Goal: Task Accomplishment & Management: Complete application form

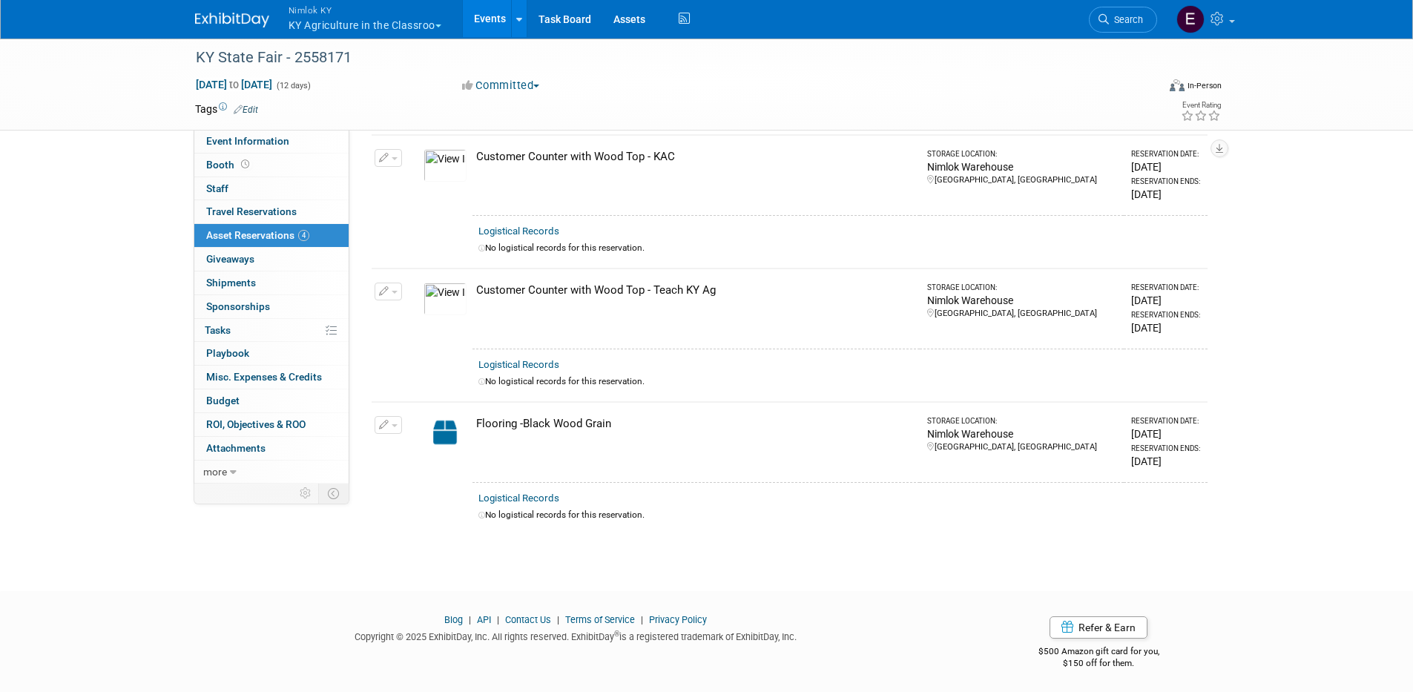
click at [216, 18] on img at bounding box center [232, 20] width 74 height 15
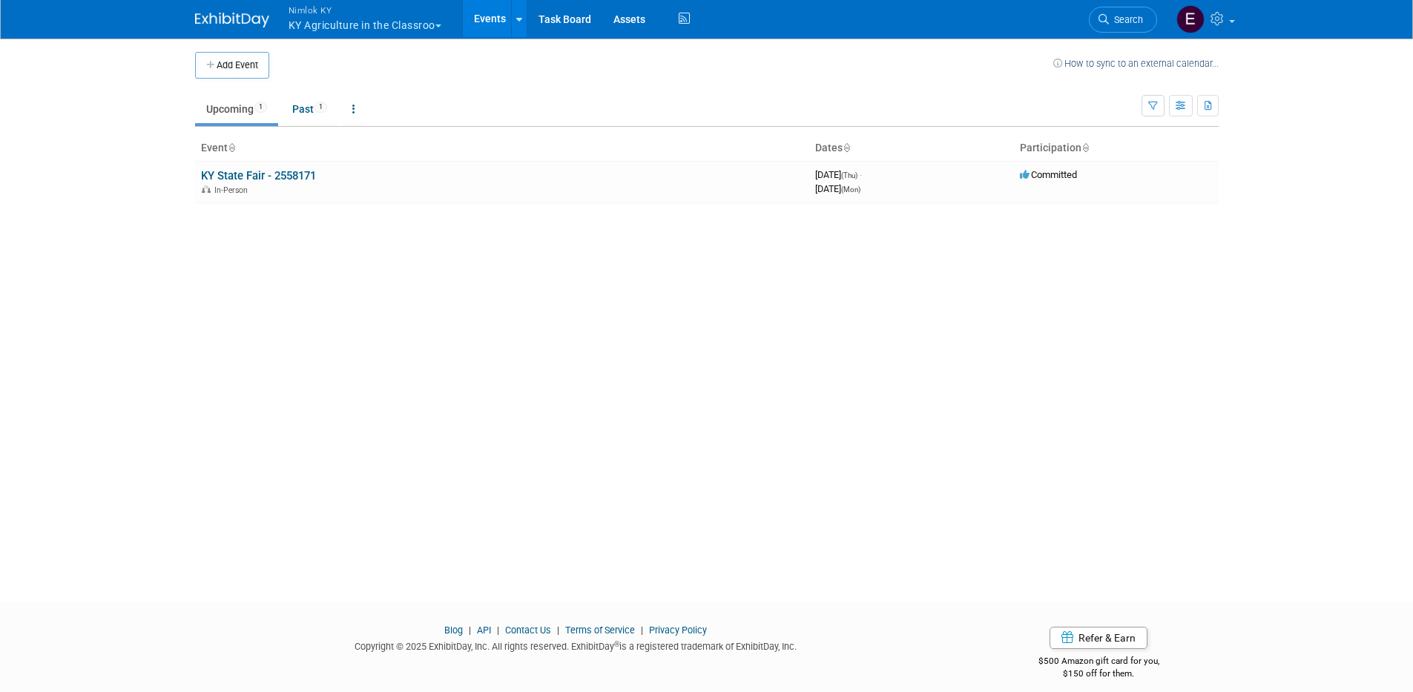
click at [317, 20] on button "Nimlok KY KY Agriculture in the Classroo" at bounding box center [373, 19] width 173 height 39
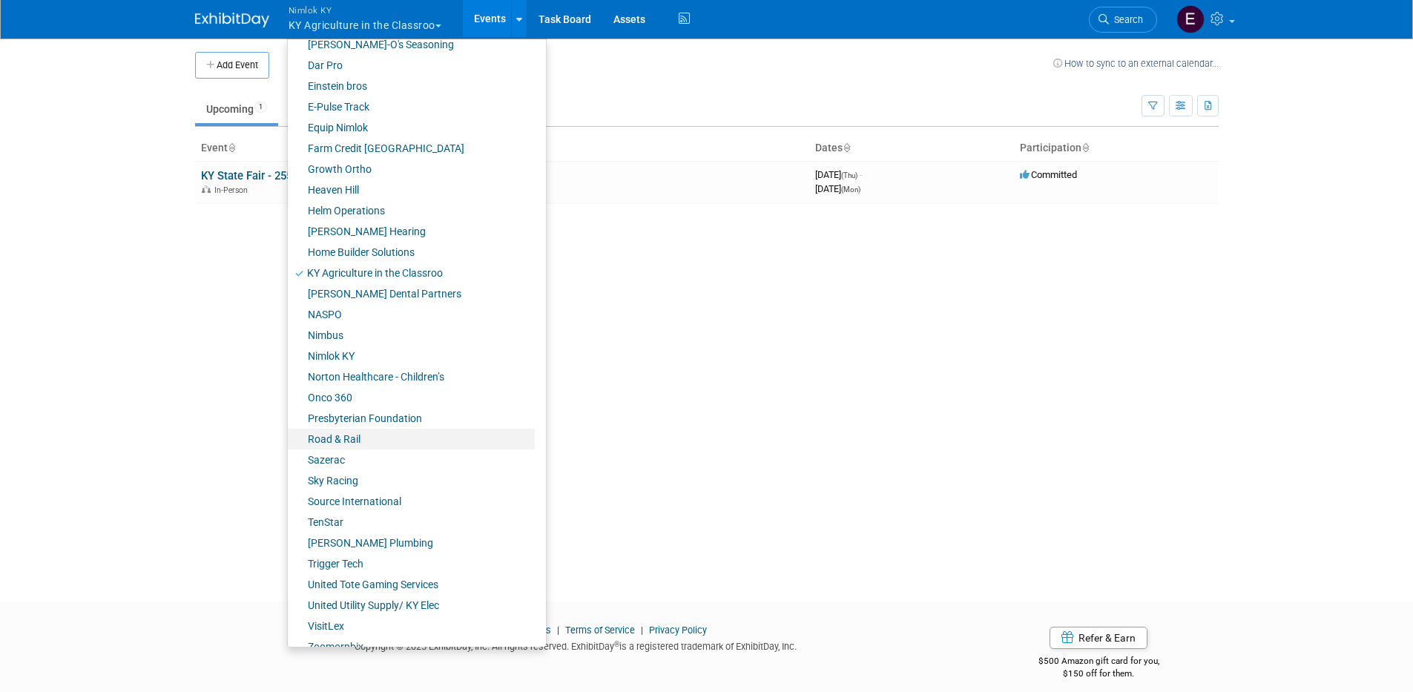
scroll to position [337, 0]
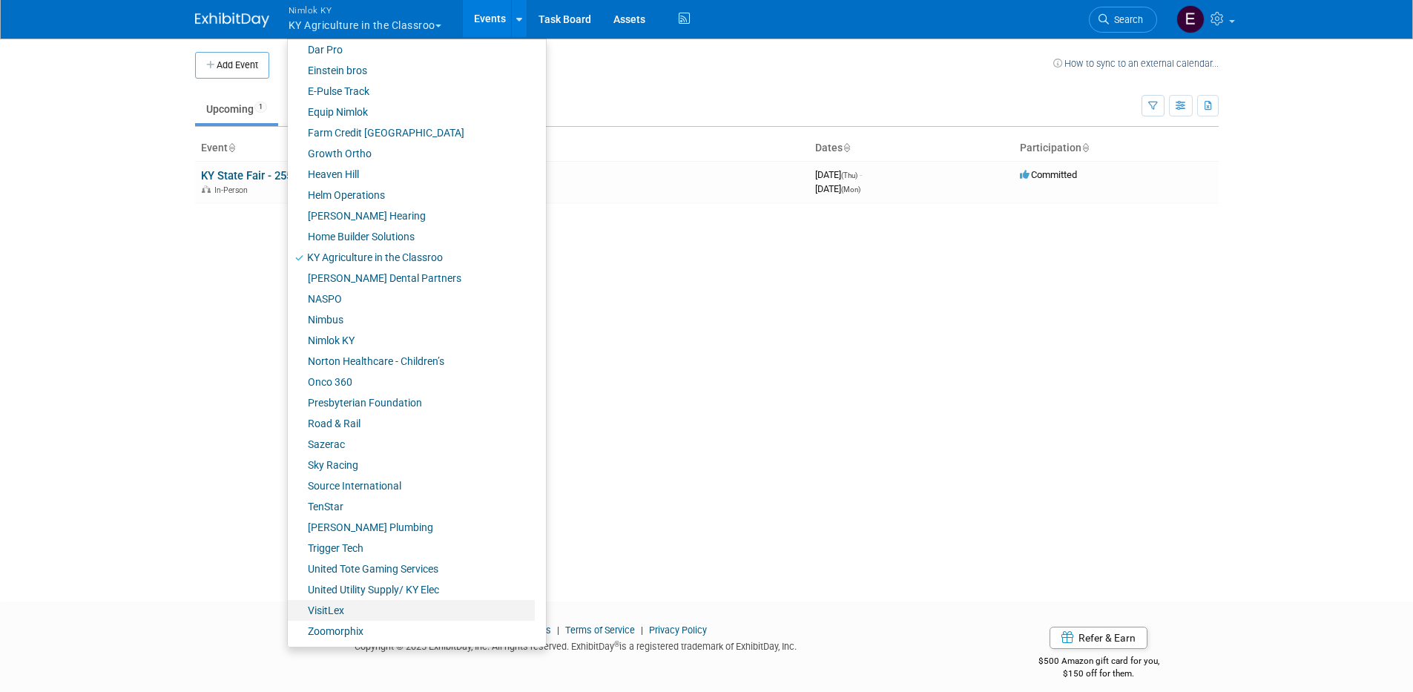
click at [327, 611] on link "VisitLex" at bounding box center [411, 610] width 247 height 21
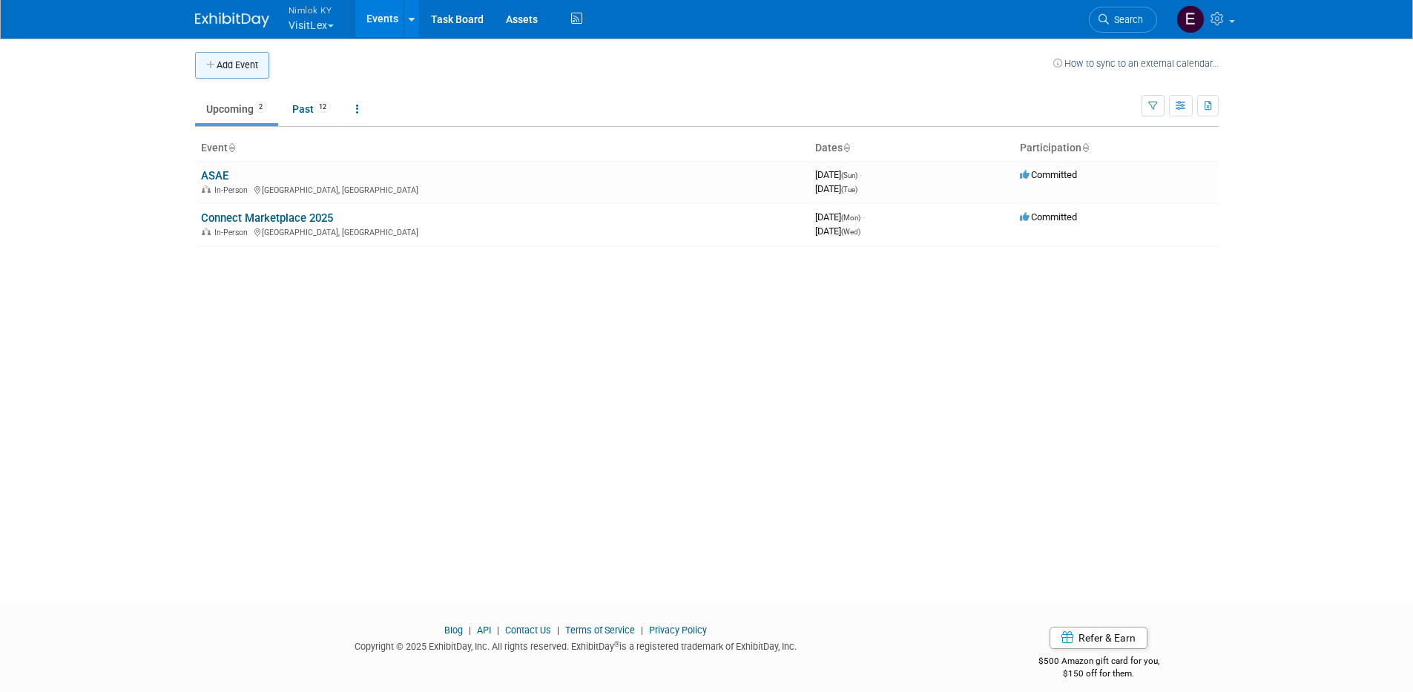
click at [228, 65] on button "Add Event" at bounding box center [232, 65] width 74 height 27
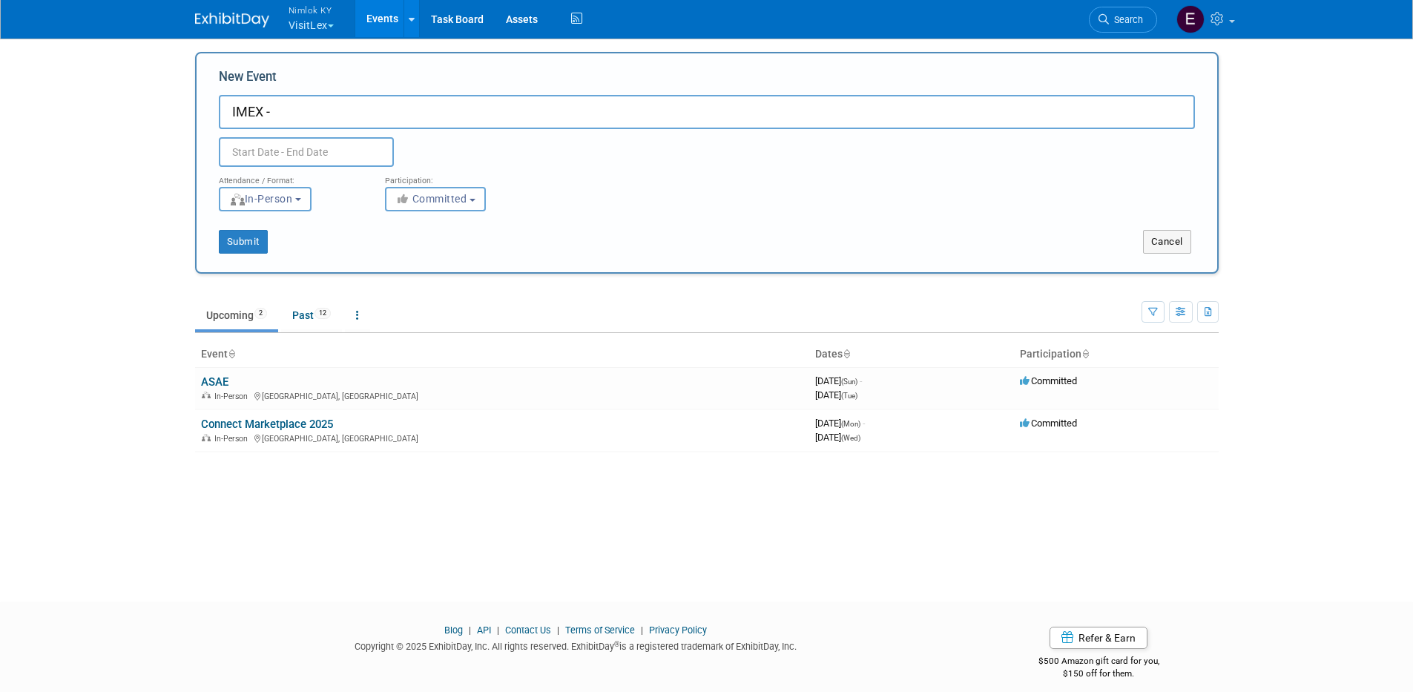
type input "IMEX -"
click at [267, 152] on input "text" at bounding box center [306, 152] width 175 height 30
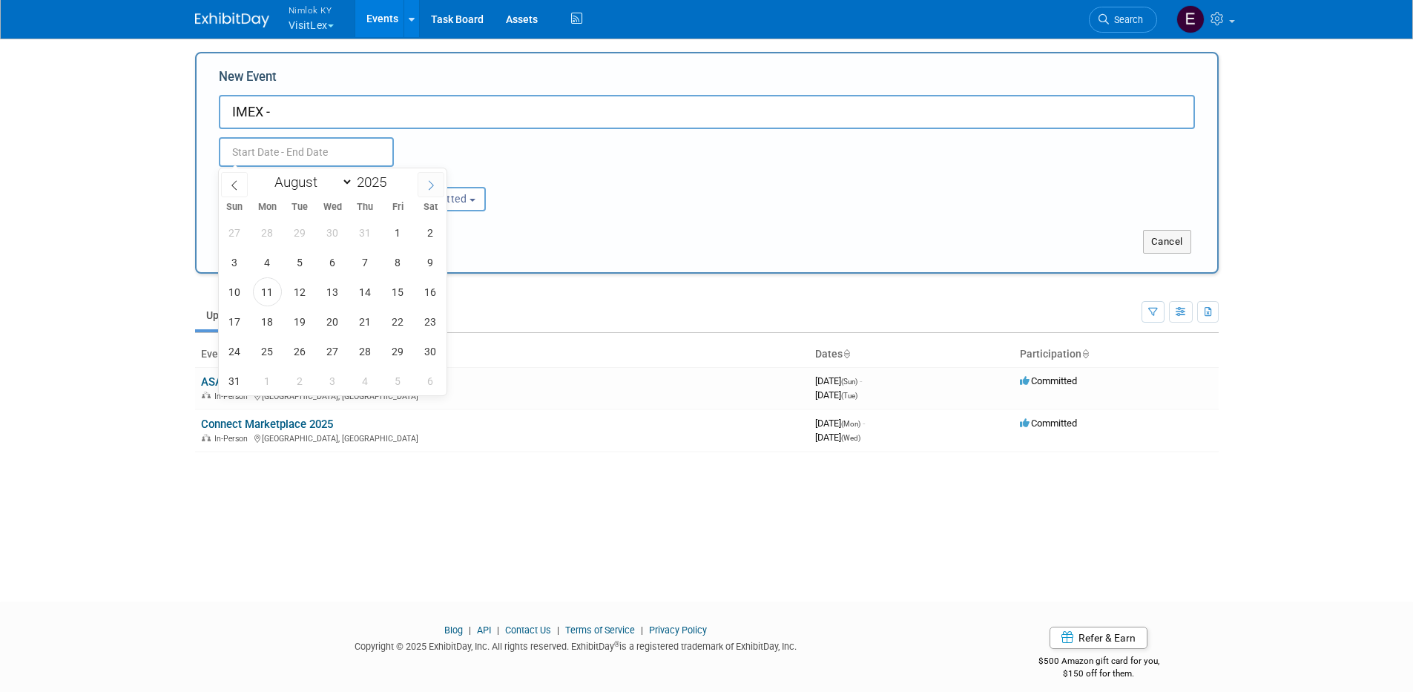
click at [435, 185] on icon at bounding box center [431, 185] width 10 height 10
click at [435, 184] on icon at bounding box center [431, 185] width 10 height 10
select select "9"
click at [306, 262] on span "7" at bounding box center [300, 262] width 29 height 29
click at [352, 260] on span "9" at bounding box center [365, 262] width 29 height 29
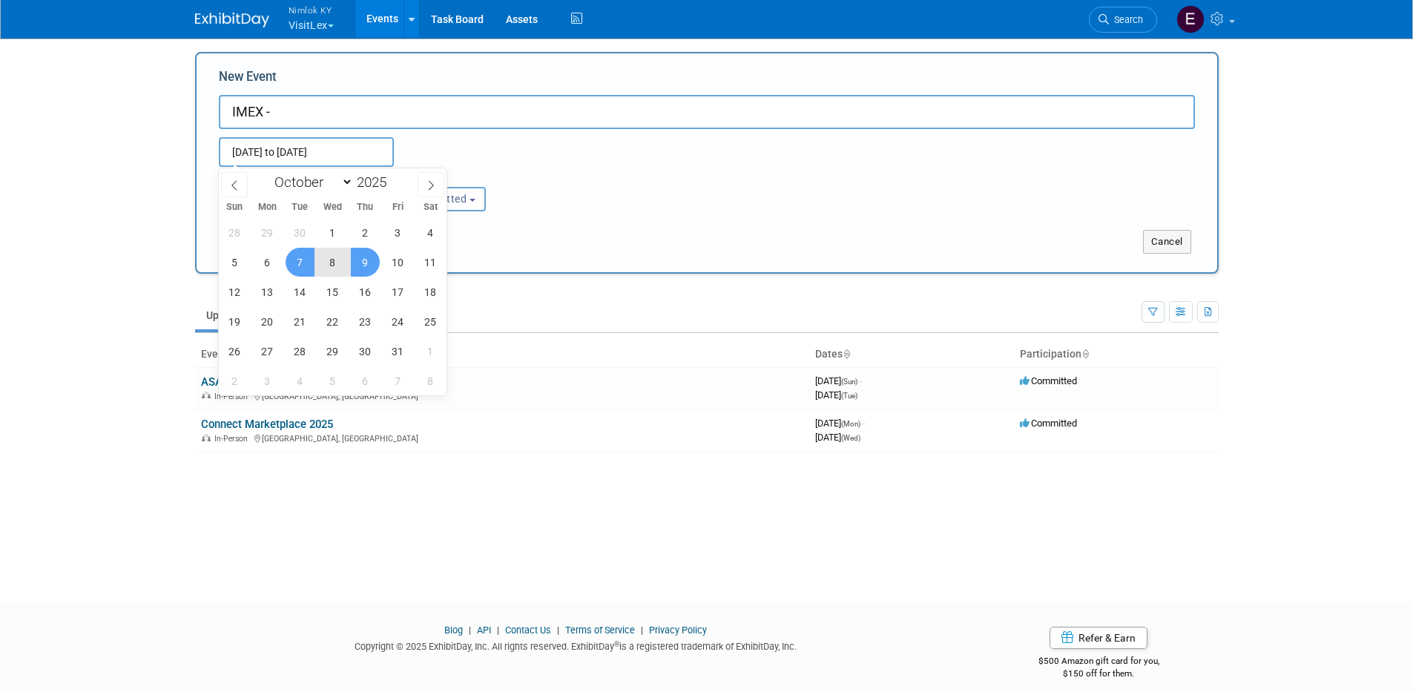
type input "[DATE] to [DATE]"
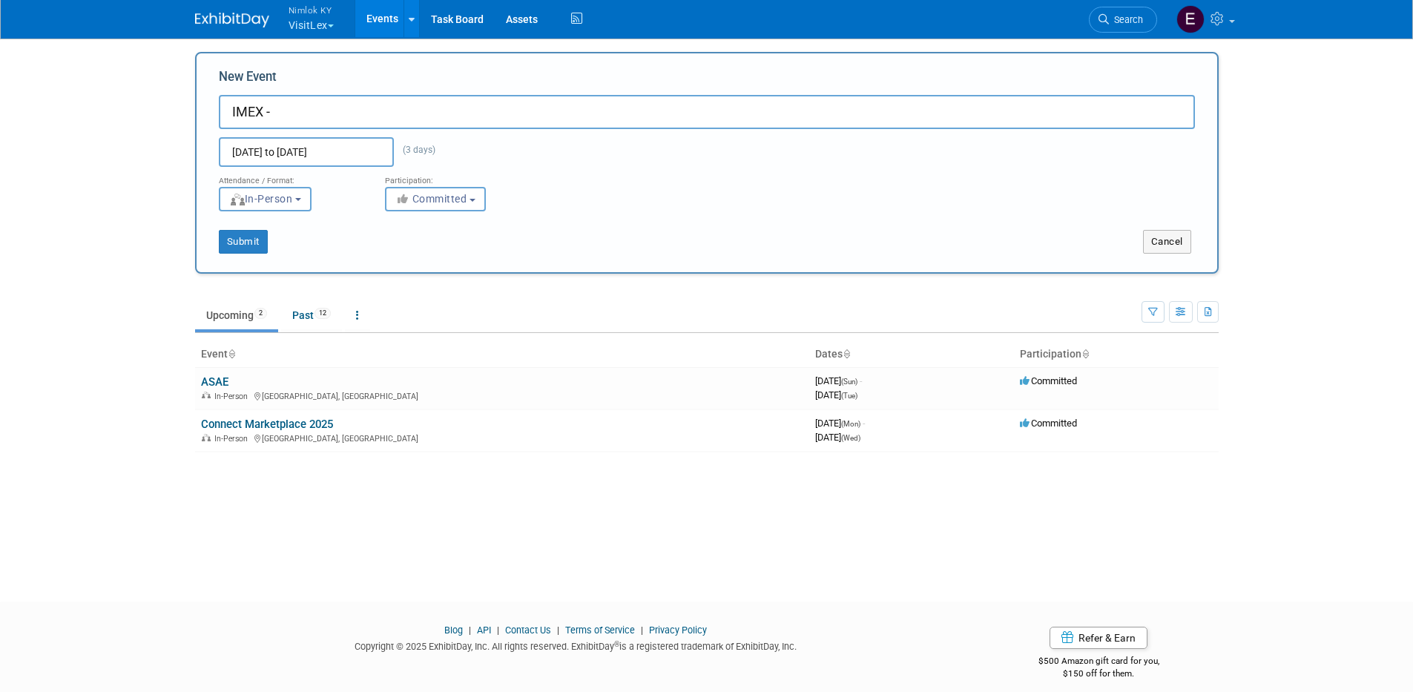
click at [639, 223] on div "Submit Cancel" at bounding box center [707, 232] width 998 height 42
click at [264, 241] on button "Submit" at bounding box center [243, 242] width 49 height 24
type input "IMEX -"
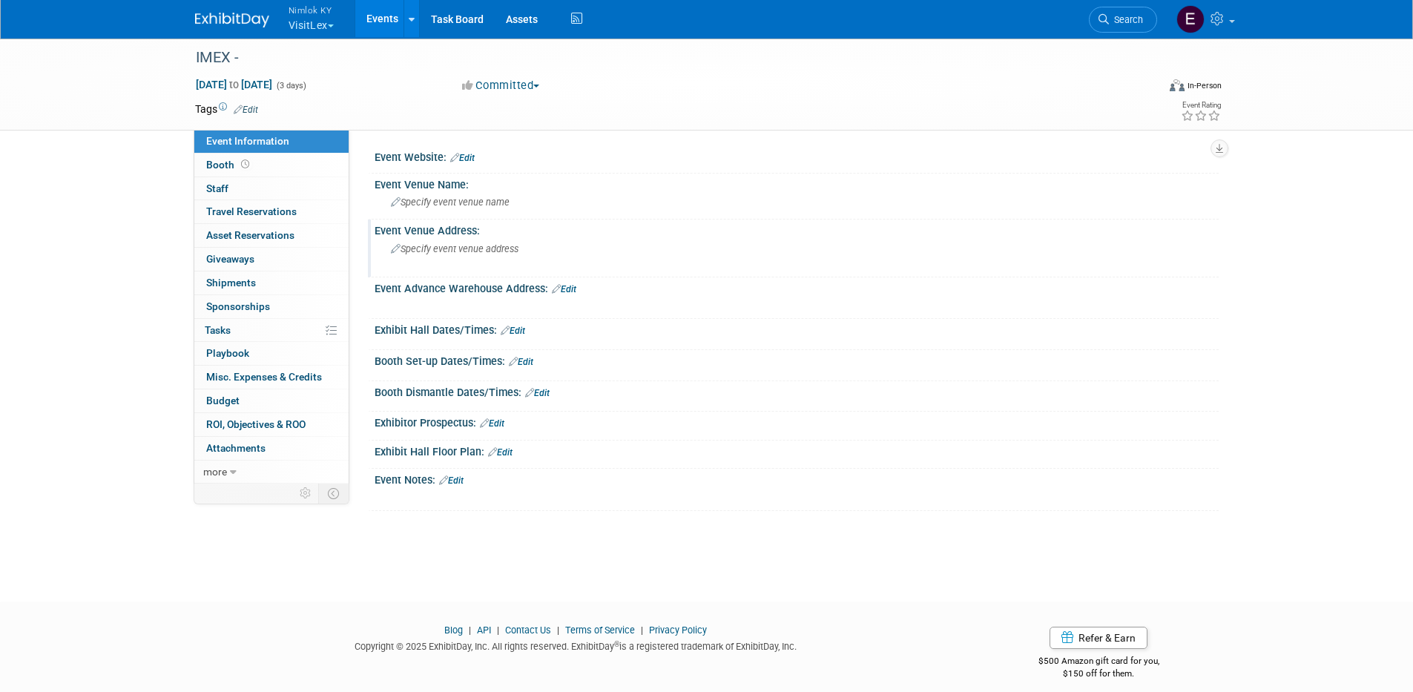
click at [476, 248] on span "Specify event venue address" at bounding box center [455, 248] width 128 height 11
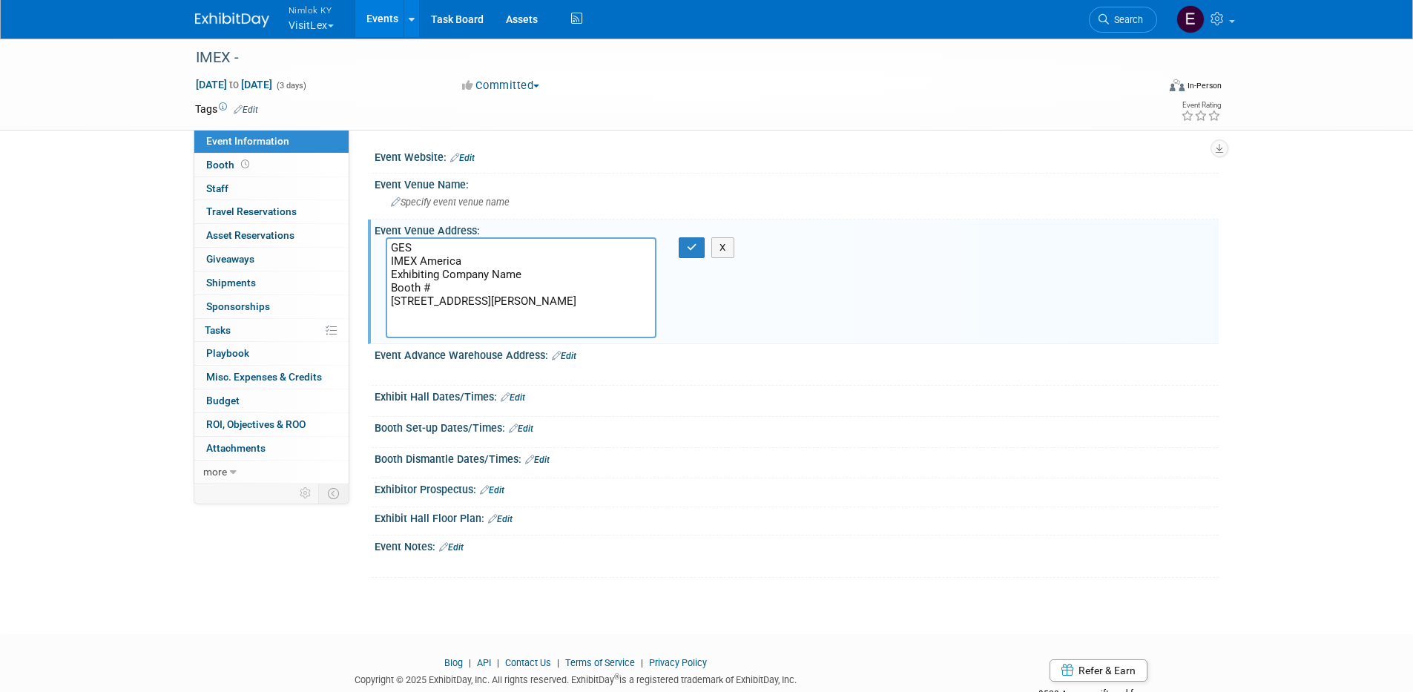
drag, startPoint x: 448, startPoint y: 286, endPoint x: 386, endPoint y: 277, distance: 62.2
click at [386, 277] on textarea "GES IMEX America Exhibiting Company Name Booth # [STREET_ADDRESS][PERSON_NAME]" at bounding box center [521, 287] width 271 height 101
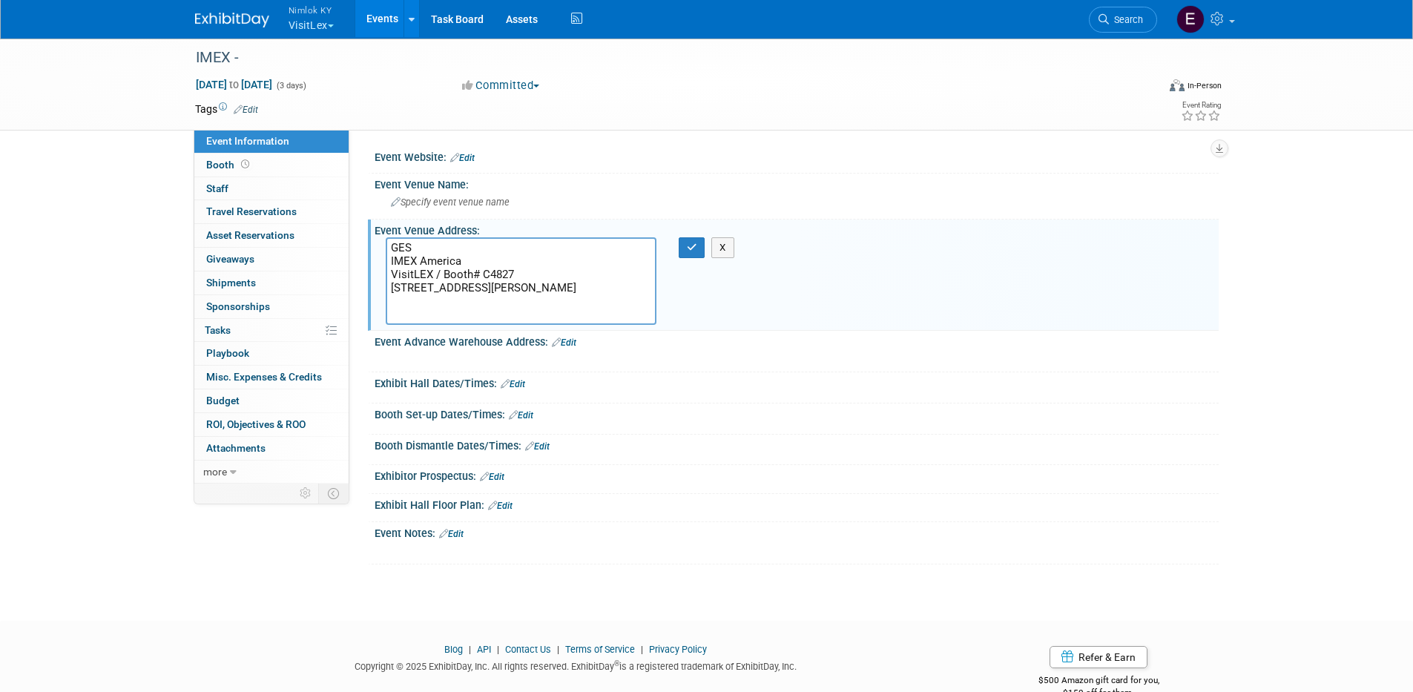
drag, startPoint x: 422, startPoint y: 247, endPoint x: 377, endPoint y: 245, distance: 44.5
click at [377, 245] on div "GES IMEX America VisitLEX / Booth# C4827 [STREET_ADDRESS][PERSON_NAME]" at bounding box center [521, 281] width 293 height 88
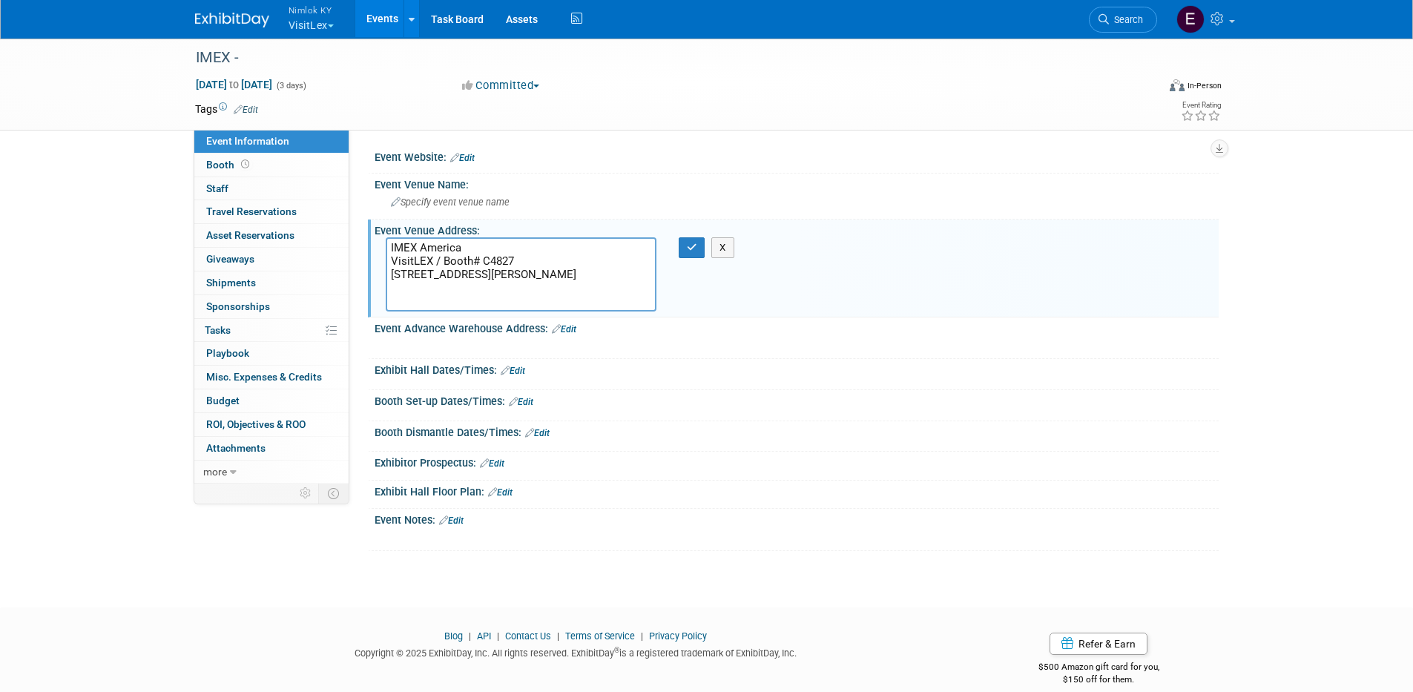
click at [535, 260] on textarea "IMEX America VisitLEX / Booth# C4827 [STREET_ADDRESS][PERSON_NAME]" at bounding box center [521, 274] width 271 height 74
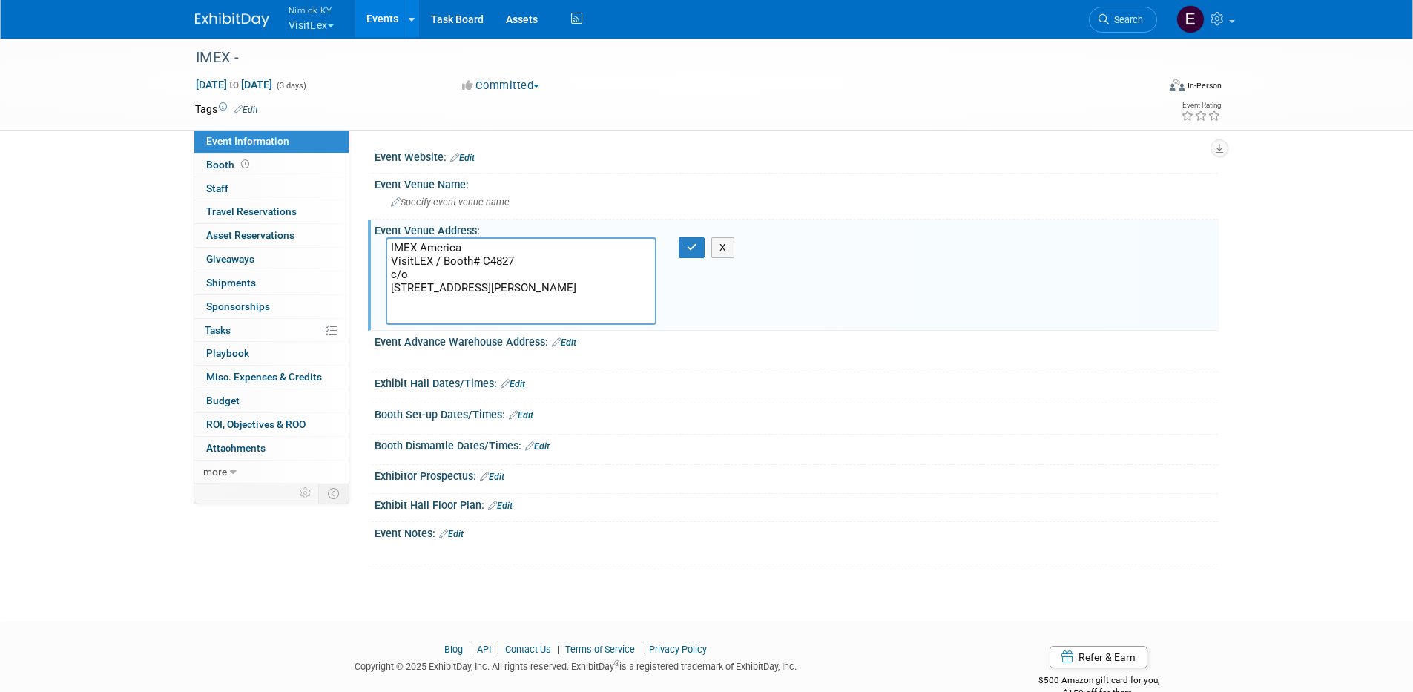
type textarea "IMEX America VisitLEX / Booth# C4827 c/o GES [STREET_ADDRESS][PERSON_NAME]"
drag, startPoint x: 528, startPoint y: 316, endPoint x: 339, endPoint y: 222, distance: 211.3
click at [339, 222] on div "Event Information Event Info Booth Booth 0 Staff 0 Staff 0 Travel Reservations …" at bounding box center [707, 300] width 1046 height 527
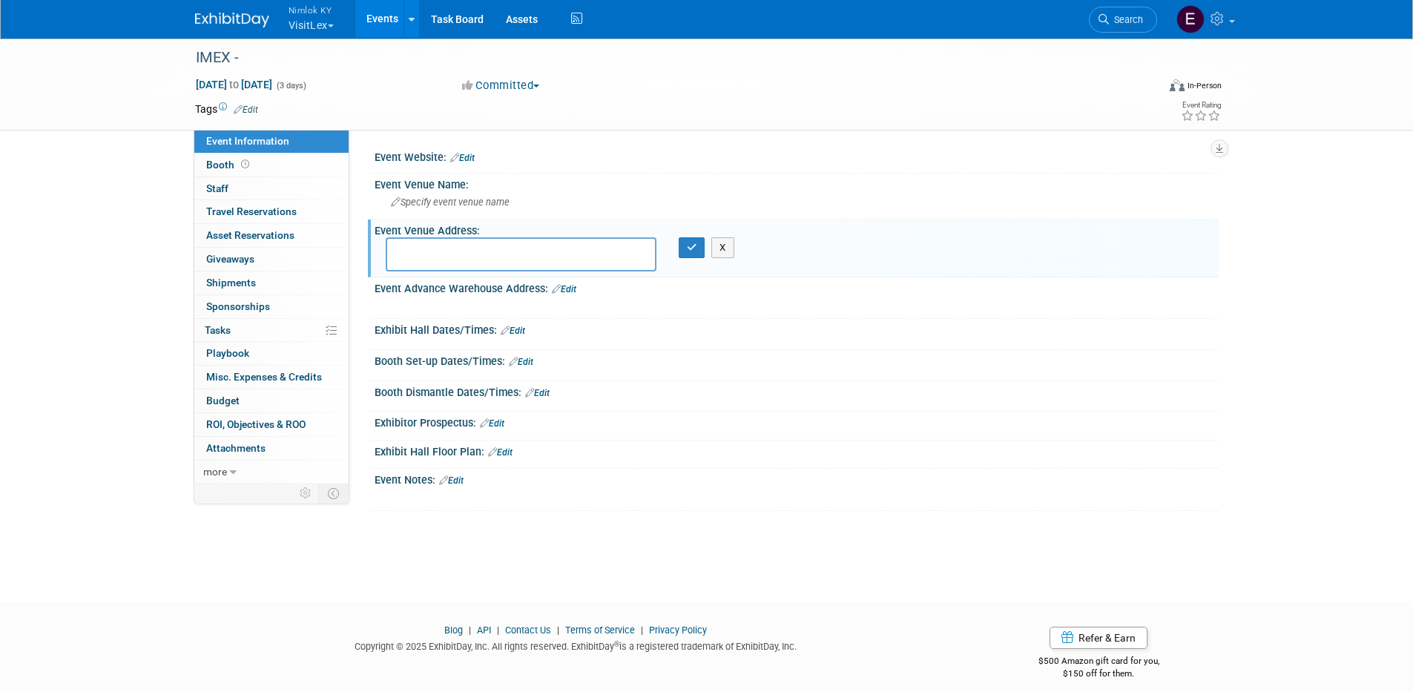
click at [526, 305] on div at bounding box center [721, 305] width 668 height 15
click at [578, 288] on div "Event Advance Warehouse Address: Edit" at bounding box center [797, 286] width 844 height 19
click at [563, 292] on link "Edit" at bounding box center [564, 289] width 24 height 10
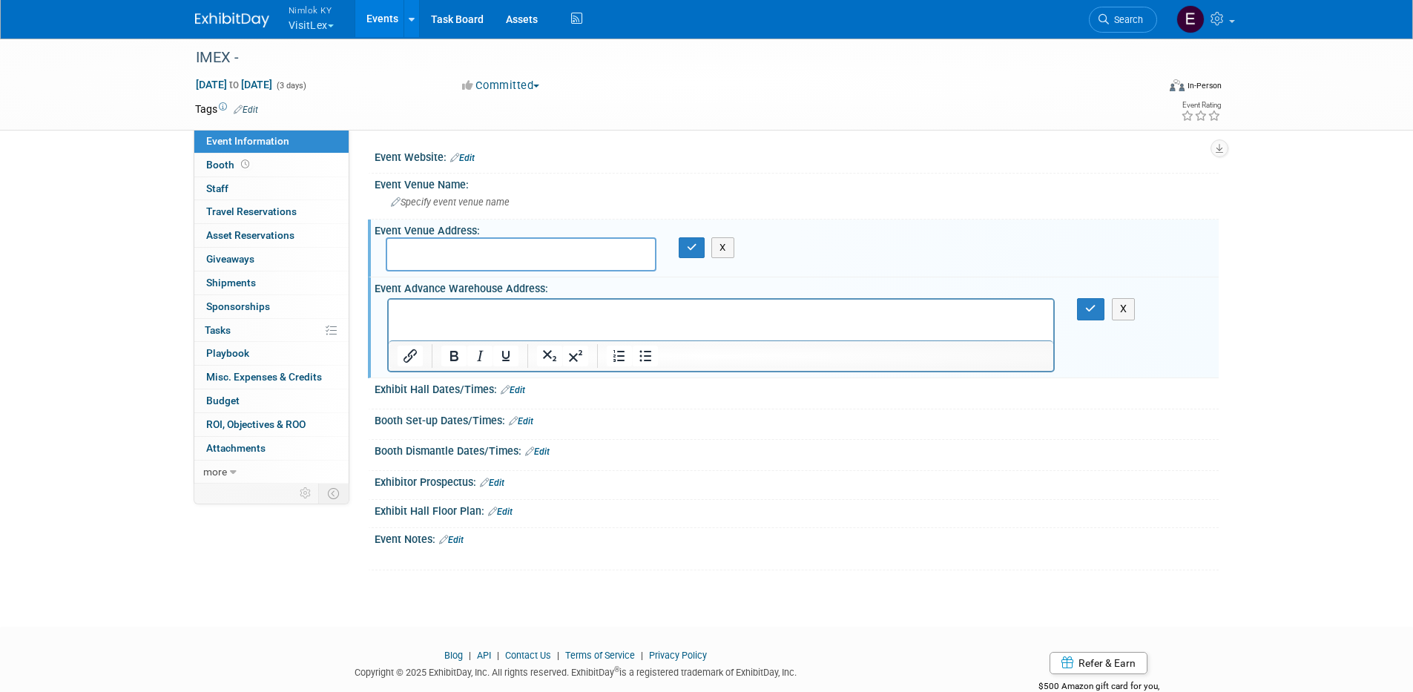
click at [517, 304] on html at bounding box center [720, 310] width 665 height 21
paste body "Rich Text Area. Press ALT-0 for help."
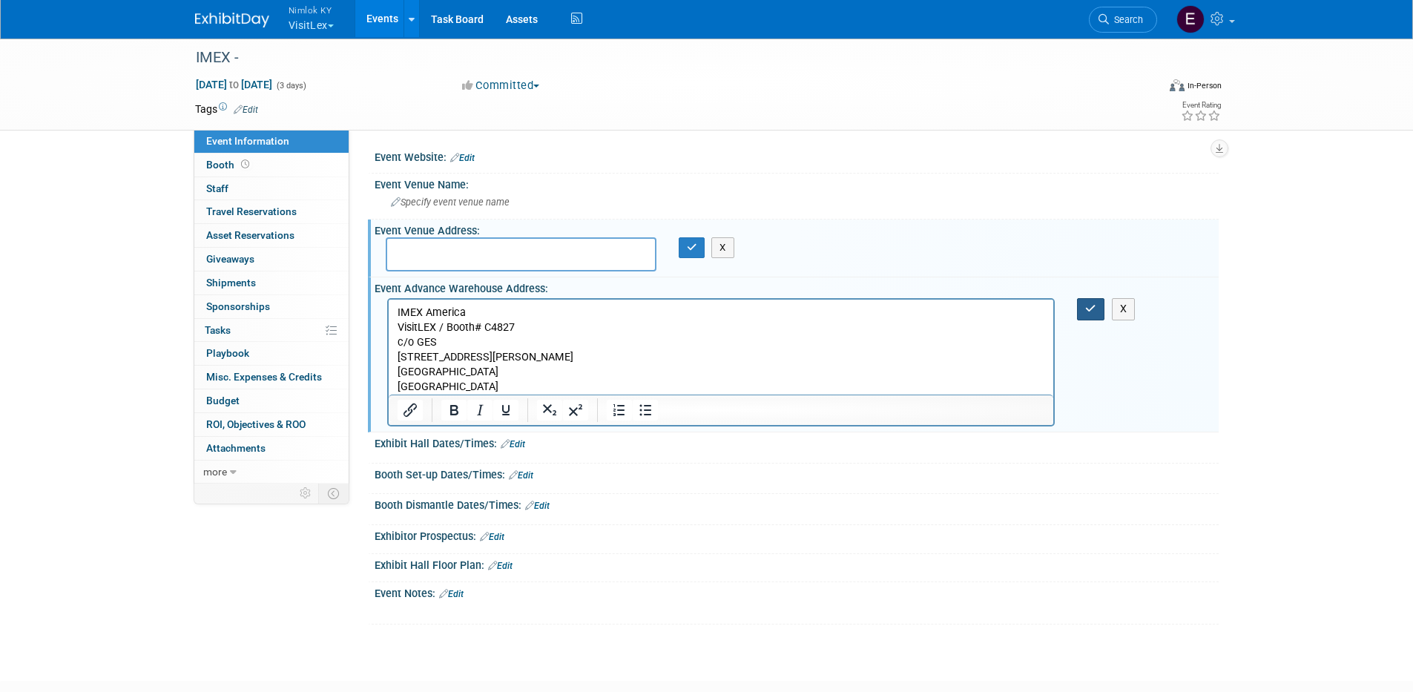
click at [1089, 308] on icon "button" at bounding box center [1090, 308] width 11 height 10
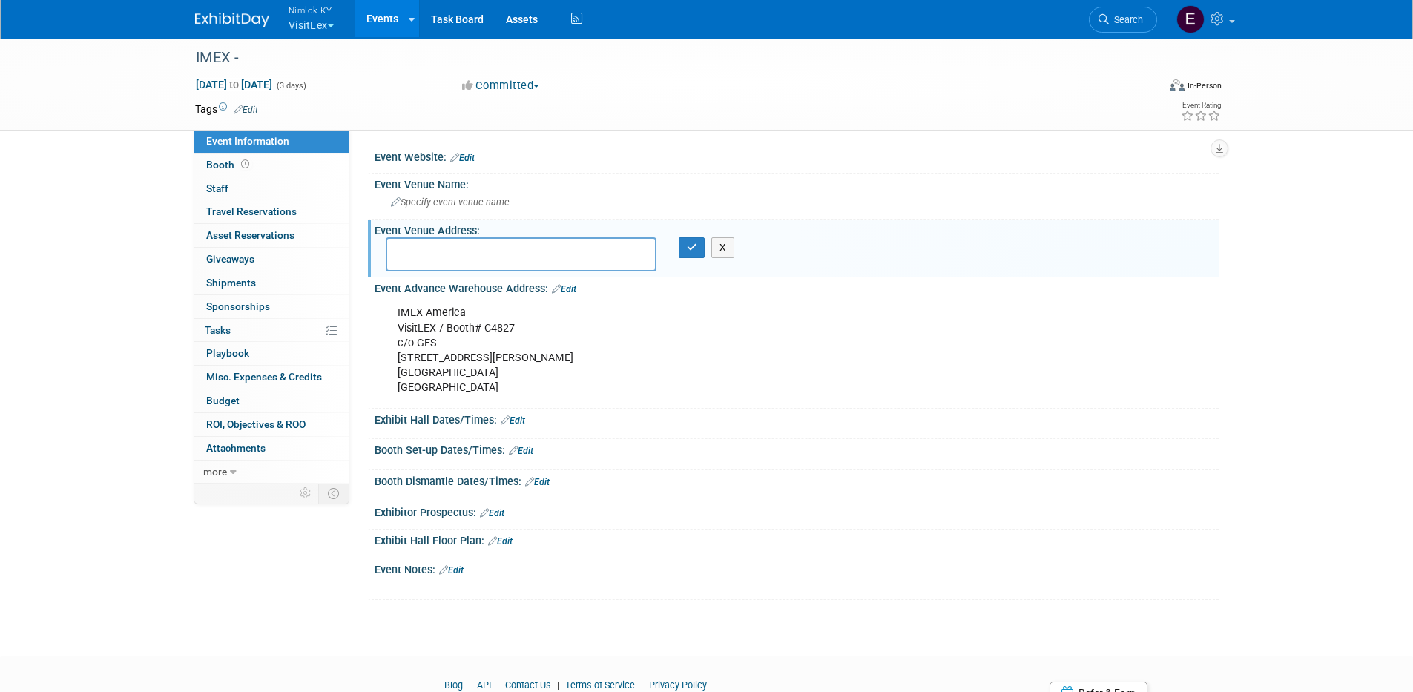
click at [520, 254] on textarea at bounding box center [521, 254] width 271 height 34
paste textarea "IMEX America Exhibiting Company Name Booth # [GEOGRAPHIC_DATA] [STREET_ADDRESS]…"
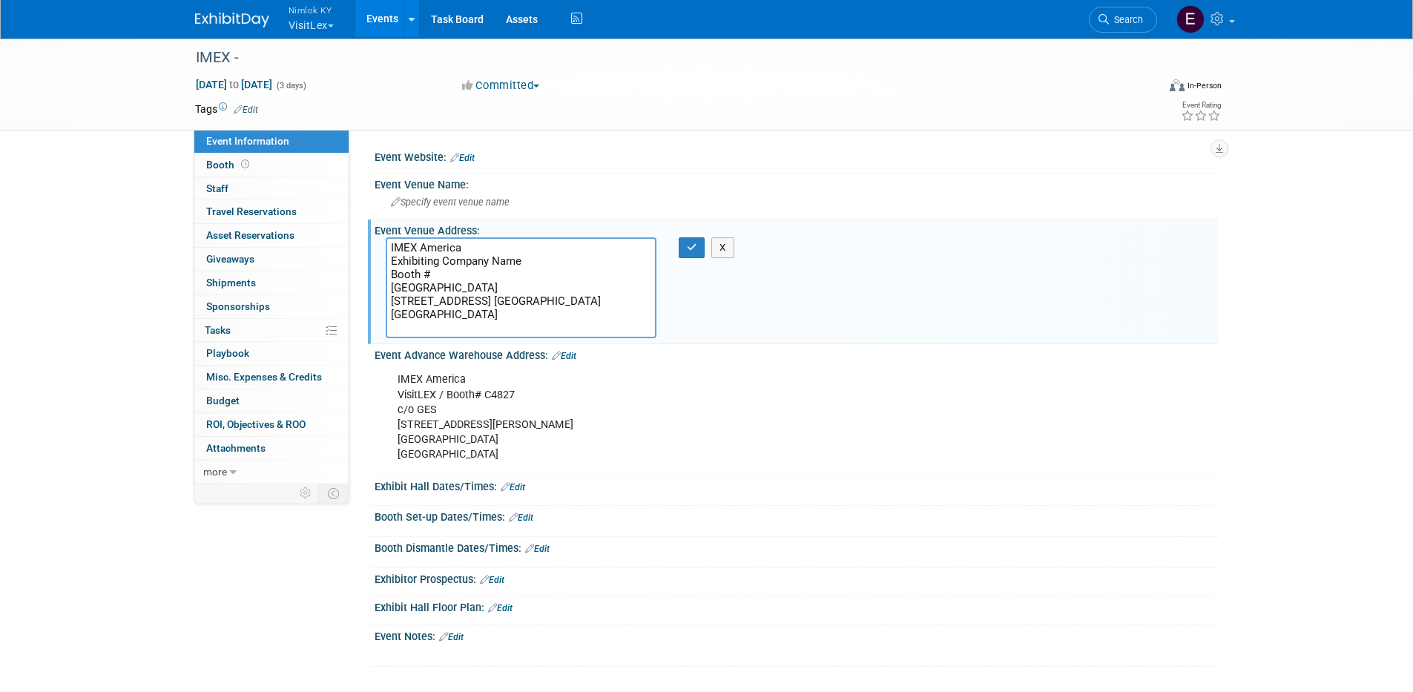
drag, startPoint x: 458, startPoint y: 271, endPoint x: 373, endPoint y: 261, distance: 85.1
click at [375, 261] on div "IMEX America Exhibiting Company Name Booth # [GEOGRAPHIC_DATA] [STREET_ADDRESS]…" at bounding box center [521, 287] width 293 height 101
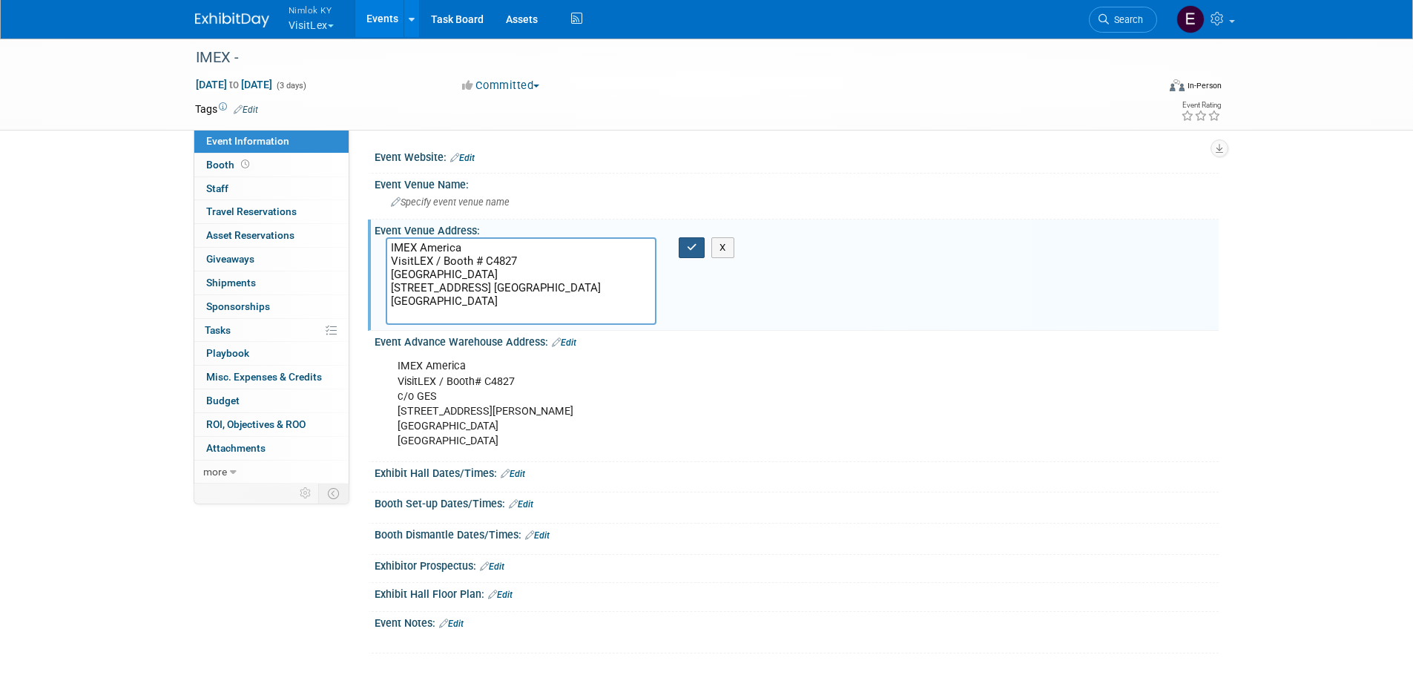
type textarea "IMEX America VisitLEX / Booth # C4827 [GEOGRAPHIC_DATA] [STREET_ADDRESS] [GEOGR…"
click at [682, 248] on button "button" at bounding box center [692, 247] width 27 height 21
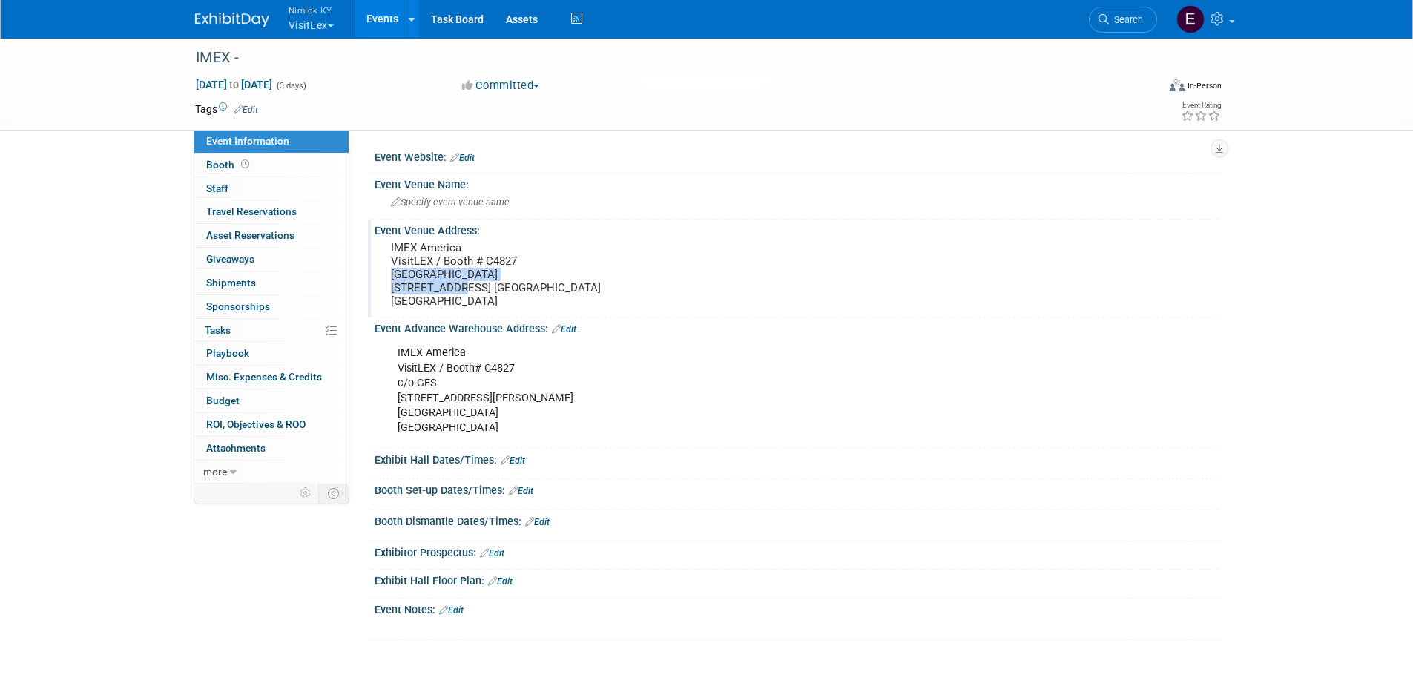
drag, startPoint x: 560, startPoint y: 272, endPoint x: 381, endPoint y: 271, distance: 178.7
click at [381, 271] on div "IMEX America VisitLEX / Booth # C4827 Mandalay Bay Convention Center 3950 Las V…" at bounding box center [551, 275] width 352 height 76
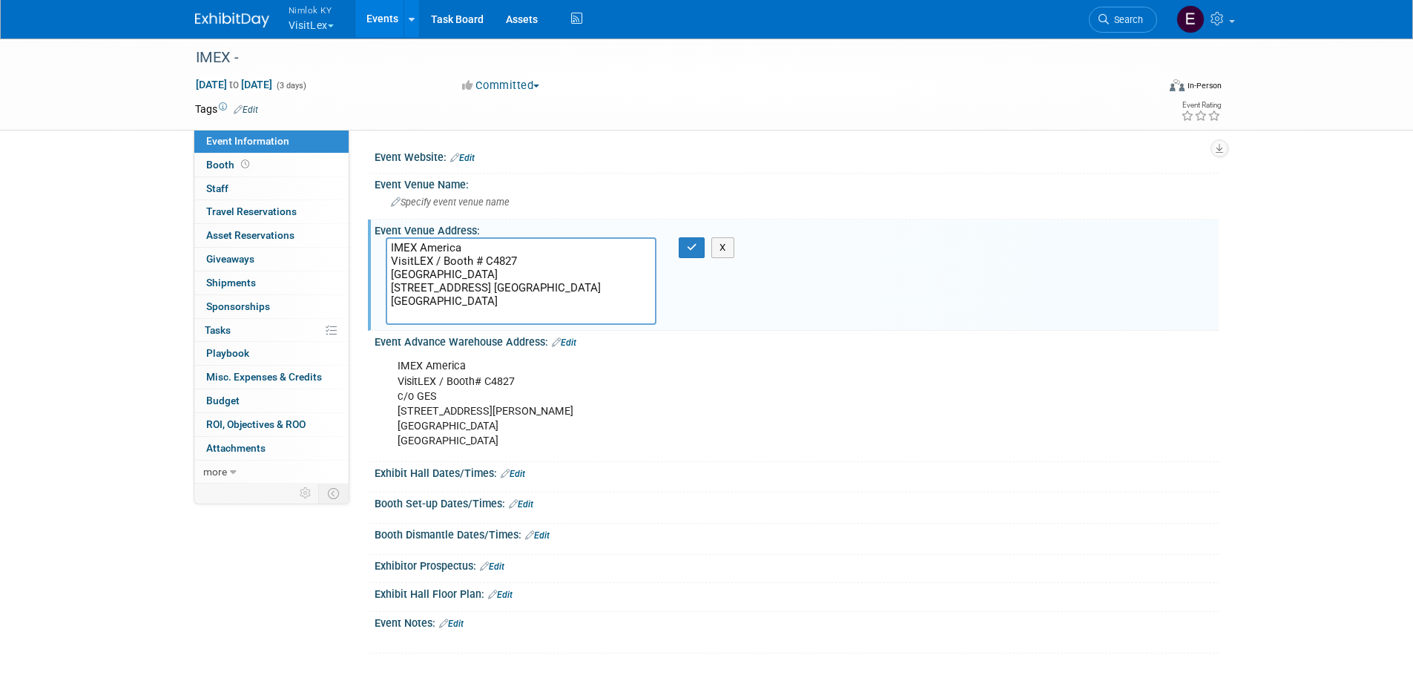
drag, startPoint x: 390, startPoint y: 274, endPoint x: 552, endPoint y: 273, distance: 161.7
click at [552, 273] on textarea "IMEX America VisitLEX / Booth # C4827 Mandalay Bay Convention Center 3950 Las V…" at bounding box center [521, 281] width 271 height 88
click at [690, 248] on icon "button" at bounding box center [692, 248] width 10 height 10
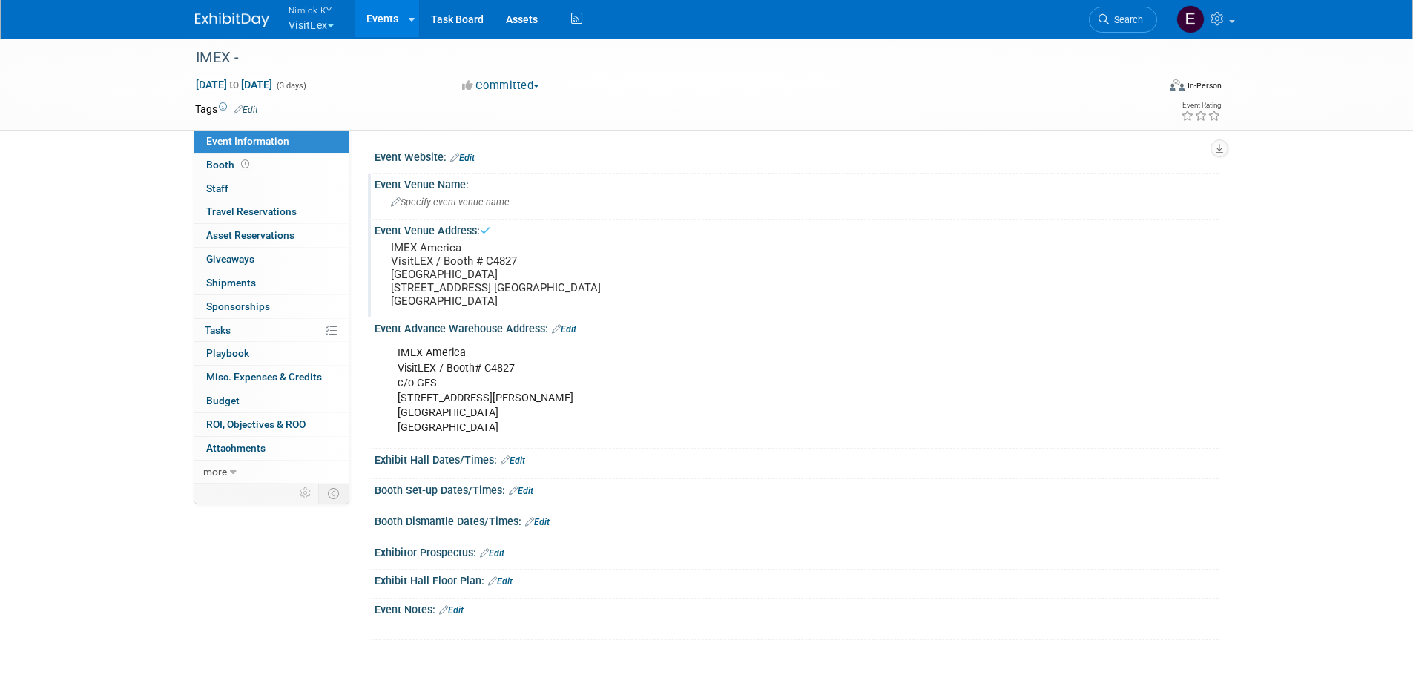
click at [465, 205] on span "Specify event venue name" at bounding box center [450, 202] width 119 height 11
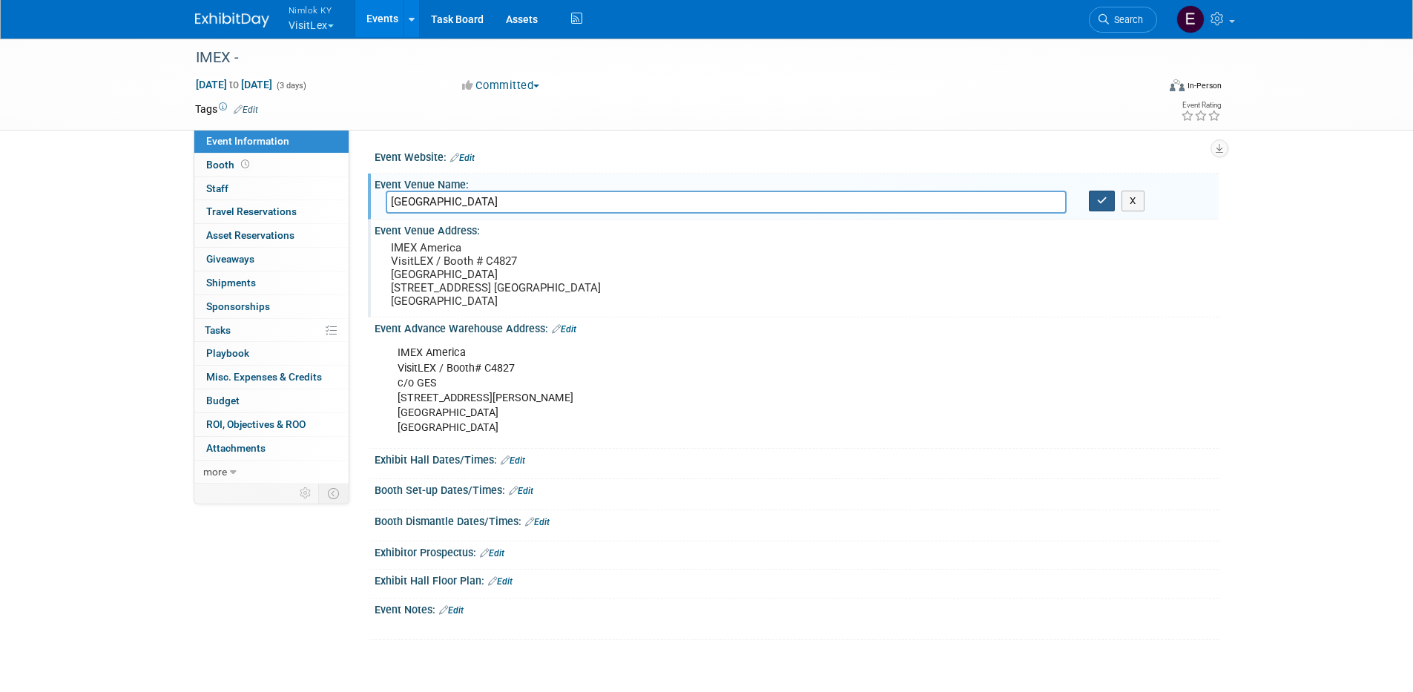
type input "Mandalay Bay Convention Center"
click at [1094, 202] on button "button" at bounding box center [1102, 201] width 27 height 21
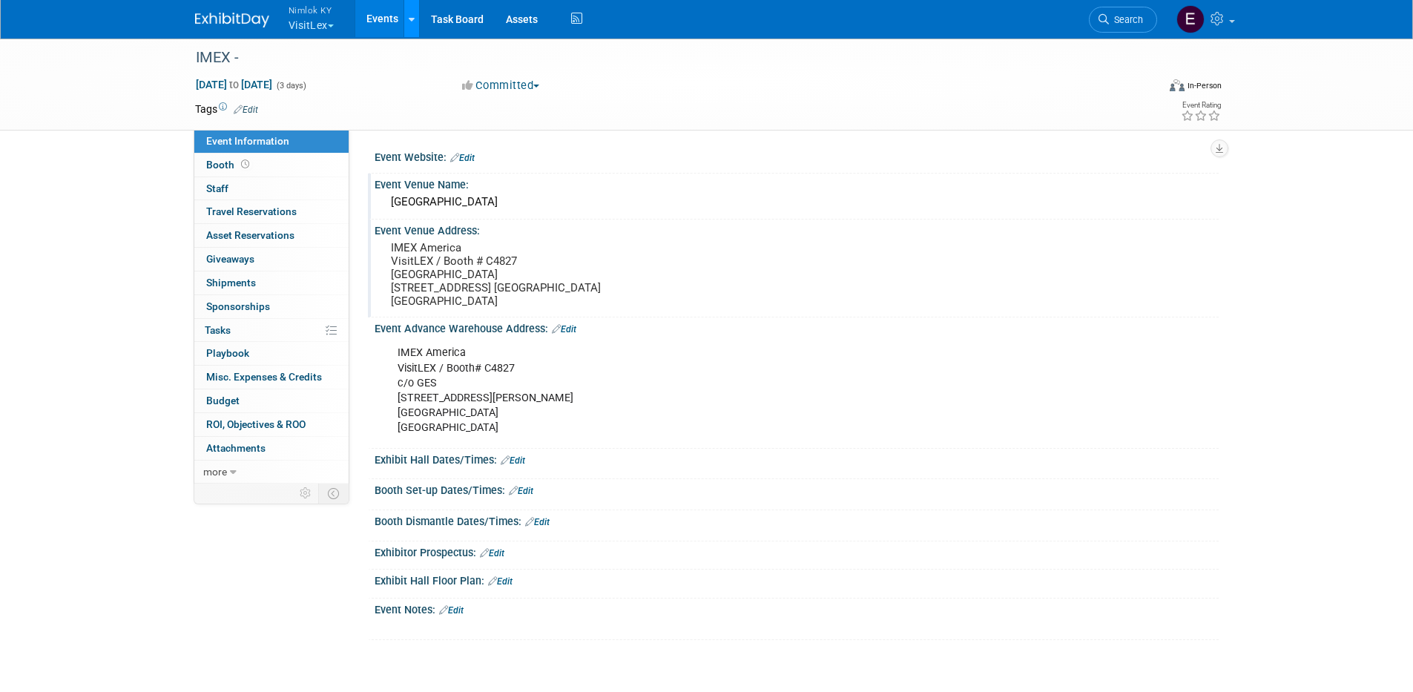
click at [419, 20] on link at bounding box center [411, 18] width 16 height 37
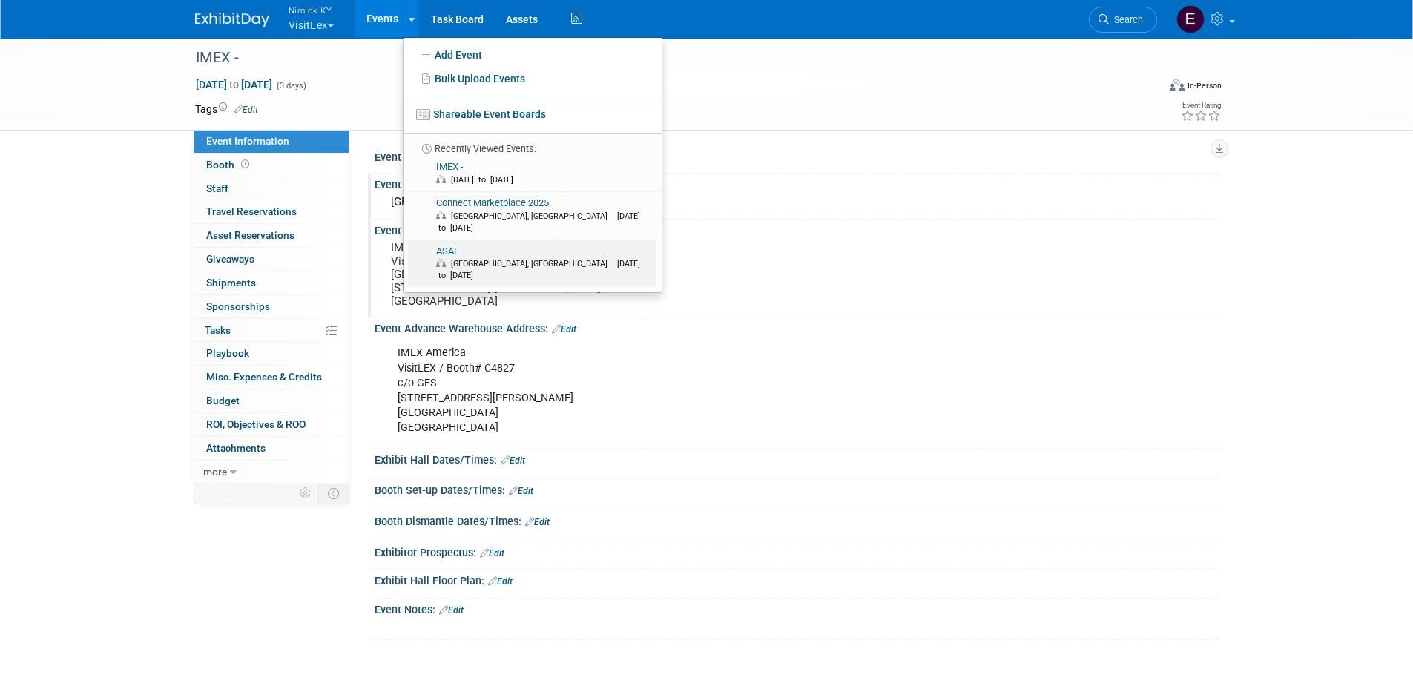
click at [456, 240] on link "ASAE Los Angeles, CA Aug 10, 2025 to Aug 12, 2025" at bounding box center [532, 263] width 248 height 47
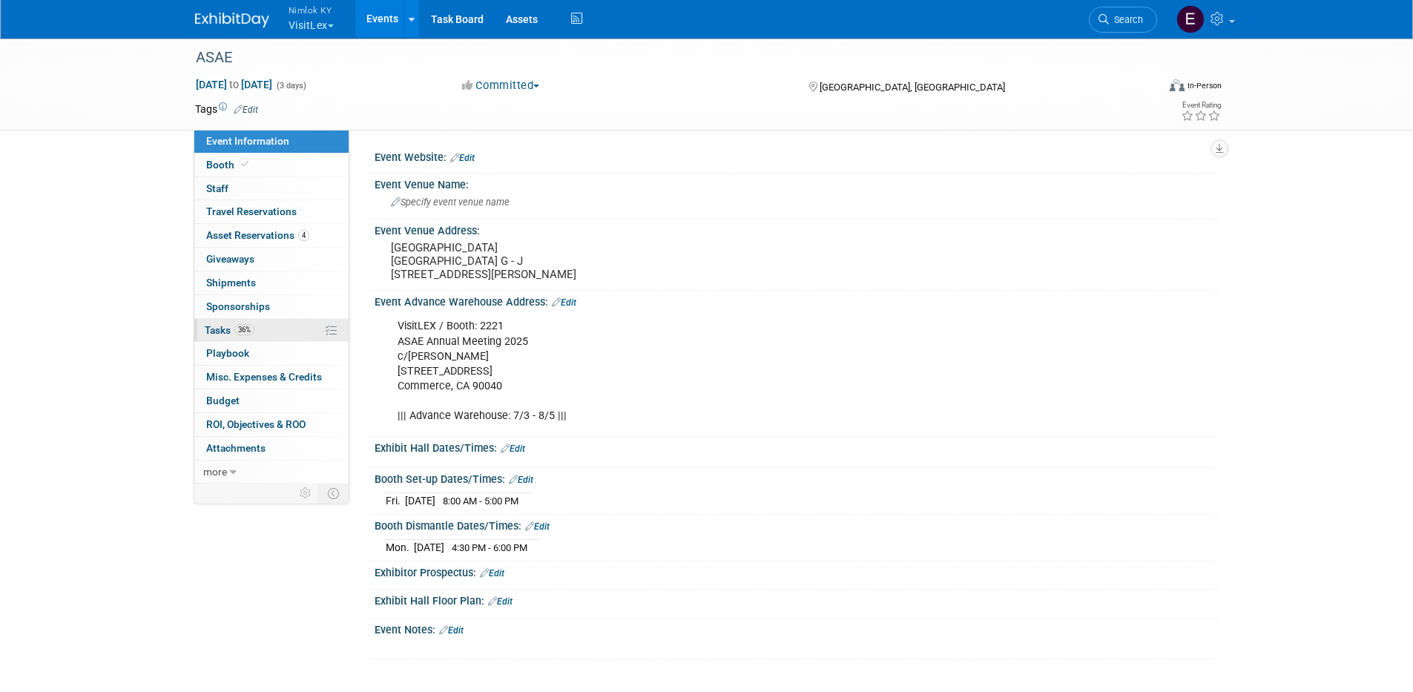
click at [225, 334] on span "Tasks 36%" at bounding box center [230, 330] width 50 height 12
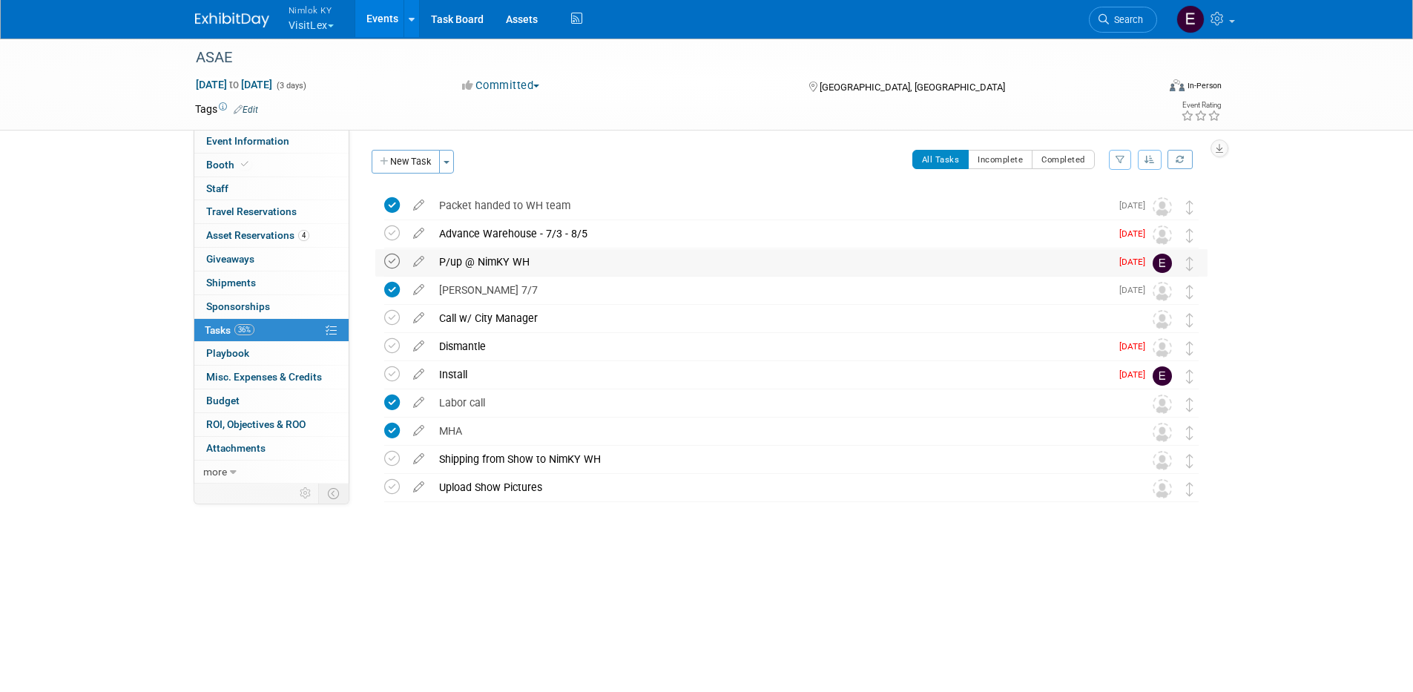
click at [391, 260] on icon at bounding box center [392, 262] width 16 height 16
click at [386, 234] on icon at bounding box center [392, 233] width 16 height 16
click at [389, 369] on icon at bounding box center [392, 374] width 16 height 16
click at [391, 346] on icon at bounding box center [392, 346] width 16 height 16
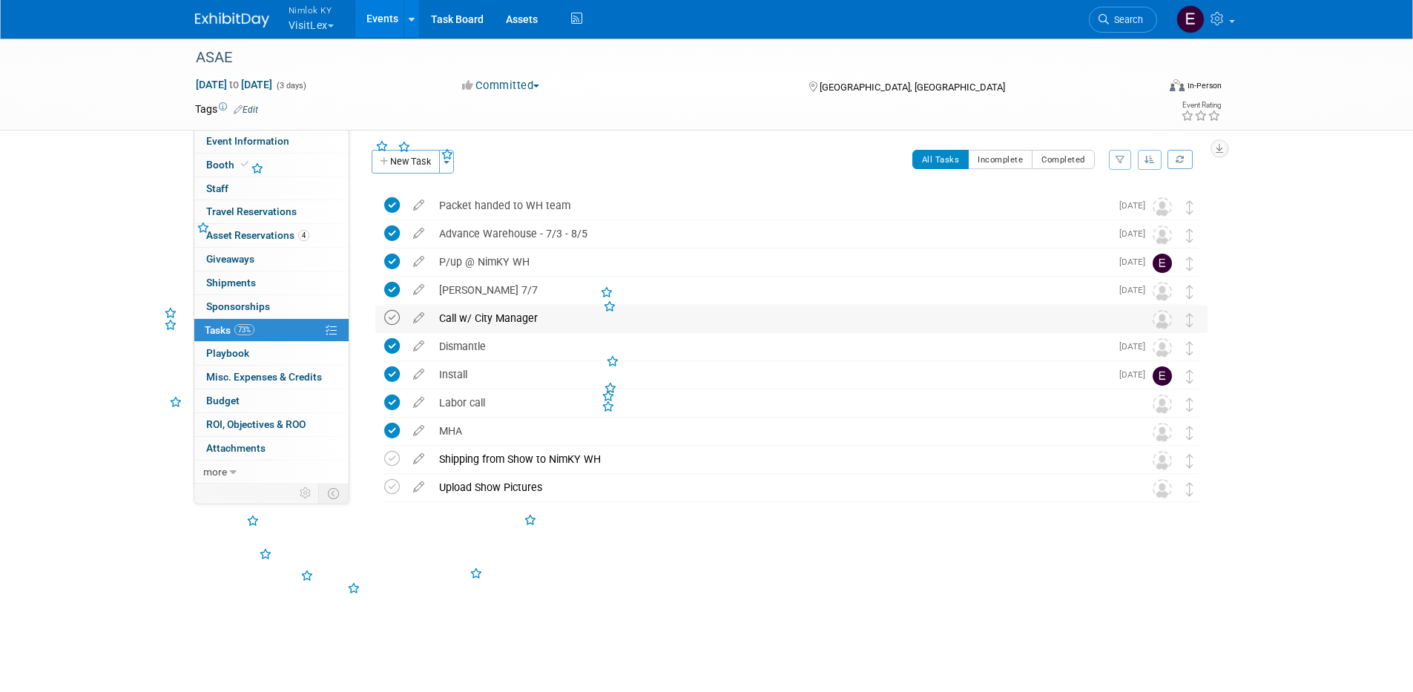
click at [390, 323] on icon at bounding box center [392, 318] width 16 height 16
